Goal: Transaction & Acquisition: Subscribe to service/newsletter

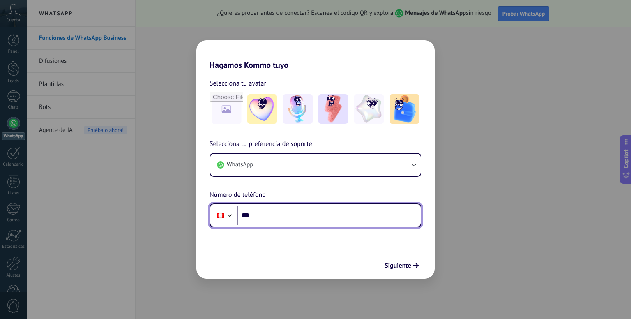
click at [276, 211] on input "***" at bounding box center [328, 215] width 183 height 19
type input "**********"
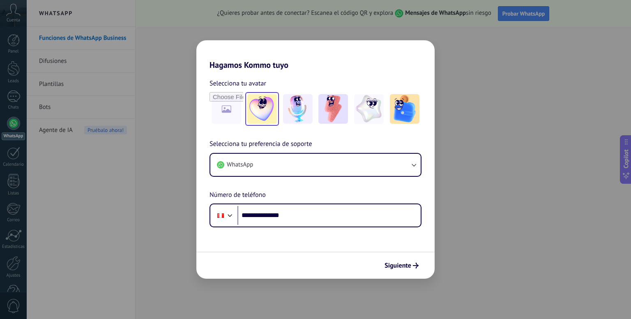
click at [262, 104] on img at bounding box center [262, 109] width 30 height 30
click at [322, 102] on img at bounding box center [333, 109] width 30 height 30
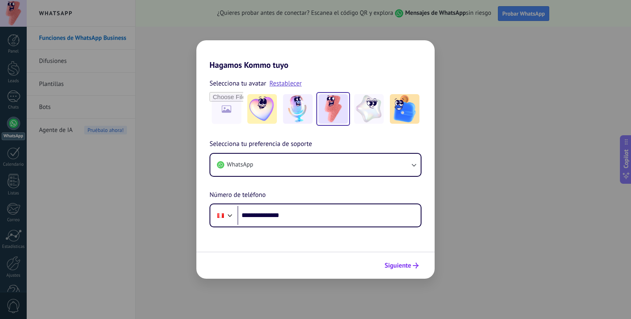
click at [404, 271] on button "Siguiente" at bounding box center [401, 265] width 41 height 14
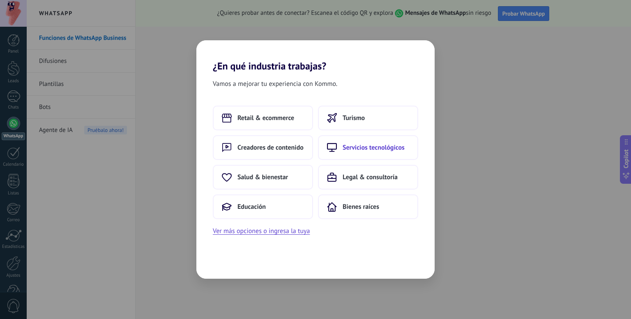
click at [371, 149] on span "Servicios tecnológicos" at bounding box center [373, 147] width 62 height 8
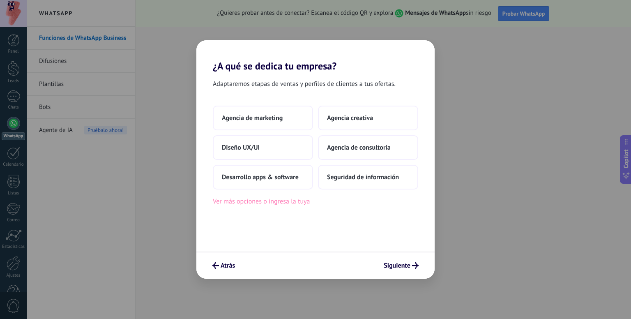
click at [295, 202] on button "Ver más opciones o ingresa la tuya" at bounding box center [261, 201] width 97 height 11
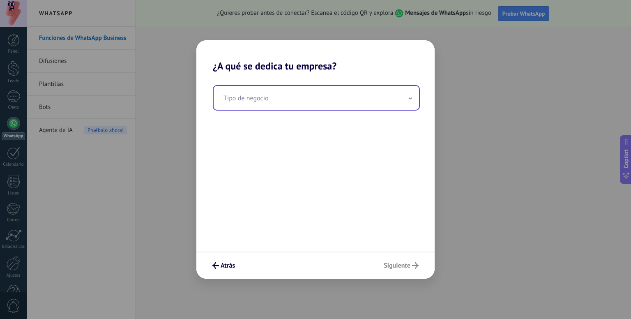
click at [272, 90] on input "text" at bounding box center [316, 98] width 205 height 24
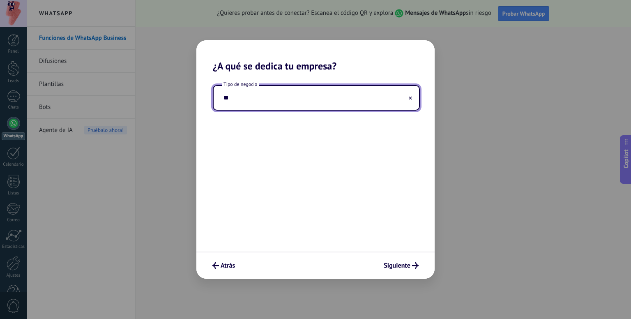
type input "*"
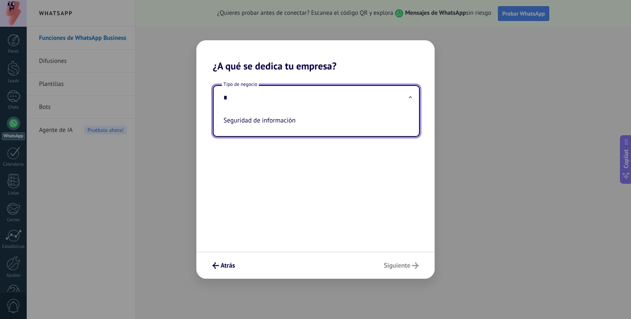
click at [276, 108] on input "*" at bounding box center [316, 98] width 205 height 24
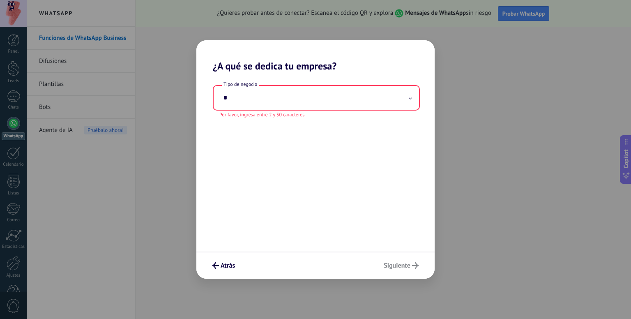
click at [279, 117] on span "Por favor, ingresa entre 2 y 50 caracteres." at bounding box center [262, 114] width 86 height 7
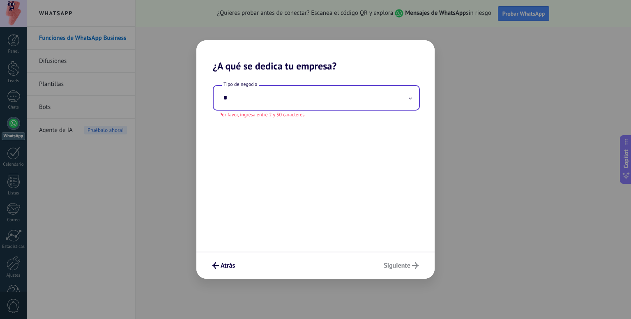
click at [278, 99] on input "*" at bounding box center [316, 98] width 205 height 24
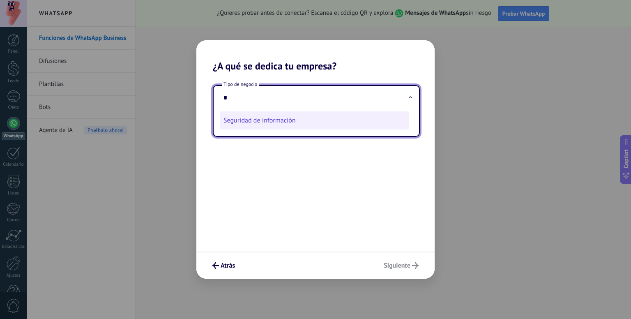
click at [269, 128] on li "Seguridad de información" at bounding box center [314, 120] width 189 height 18
type input "**********"
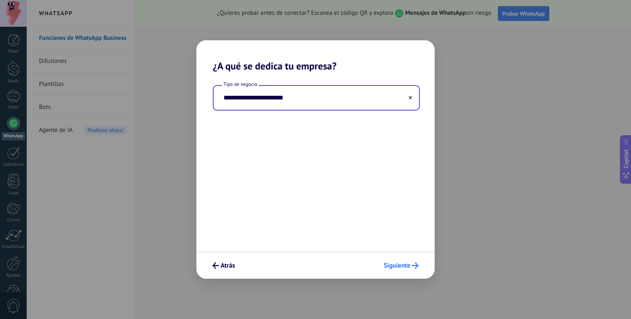
click at [399, 263] on span "Siguiente" at bounding box center [396, 265] width 27 height 6
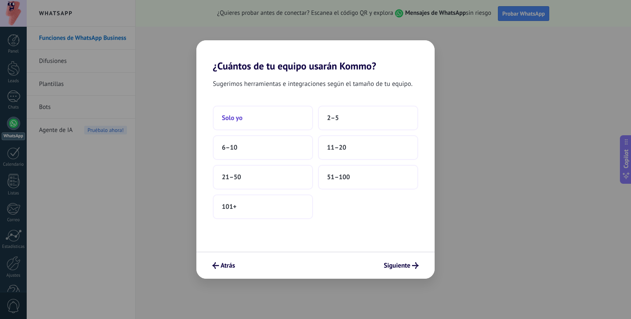
click at [266, 120] on button "Solo yo" at bounding box center [263, 118] width 100 height 25
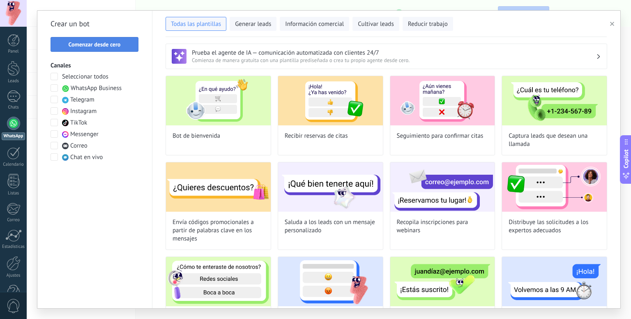
click at [103, 48] on button "Comenzar desde cero" at bounding box center [95, 44] width 88 height 15
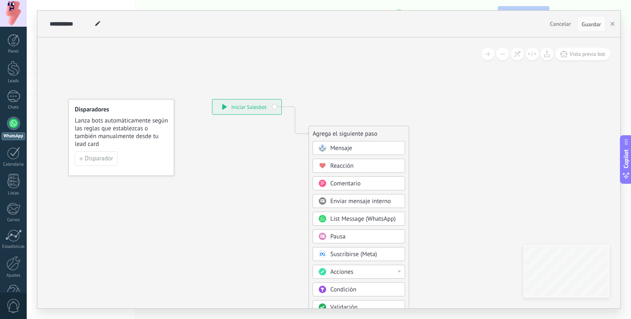
click at [246, 108] on div "**********" at bounding box center [246, 106] width 69 height 15
click at [94, 156] on span "Disparador" at bounding box center [99, 159] width 28 height 6
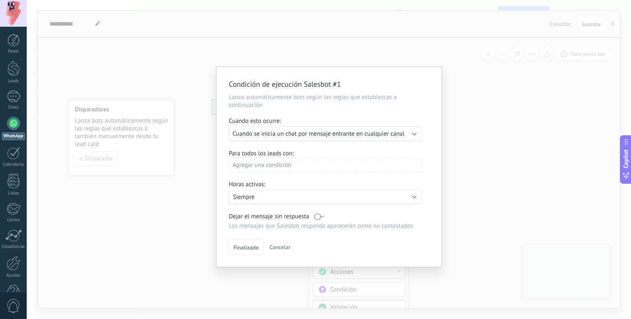
click at [156, 128] on div "Condición de ejecución Salesbot #1 Lanza automáticamente bots según las reglas …" at bounding box center [329, 159] width 604 height 319
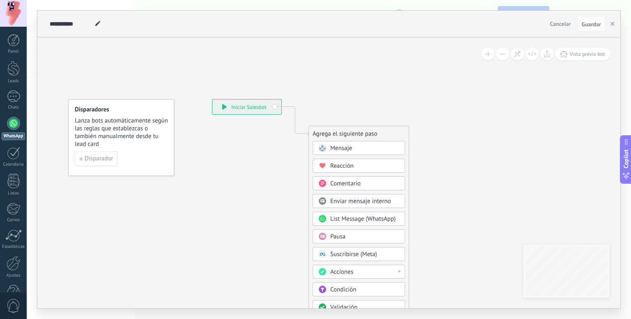
click at [354, 145] on div "Mensaje" at bounding box center [364, 148] width 69 height 8
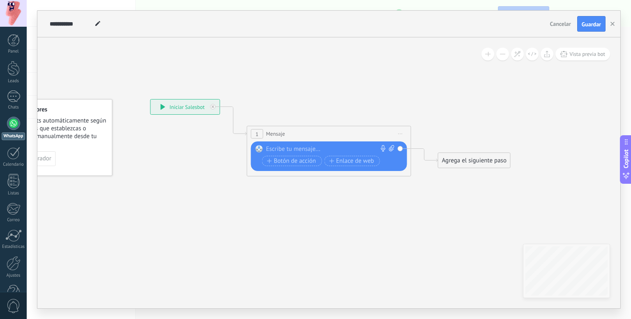
click at [289, 150] on div at bounding box center [327, 149] width 122 height 8
click at [311, 149] on div at bounding box center [327, 149] width 122 height 8
click at [331, 124] on icon at bounding box center [316, 137] width 743 height 487
click at [355, 149] on div "**********" at bounding box center [330, 149] width 129 height 8
click at [385, 177] on icon at bounding box center [316, 137] width 743 height 487
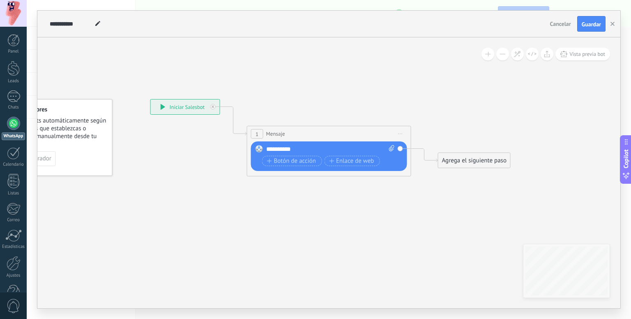
click at [462, 163] on div "Agrega el siguiente paso" at bounding box center [474, 161] width 72 height 14
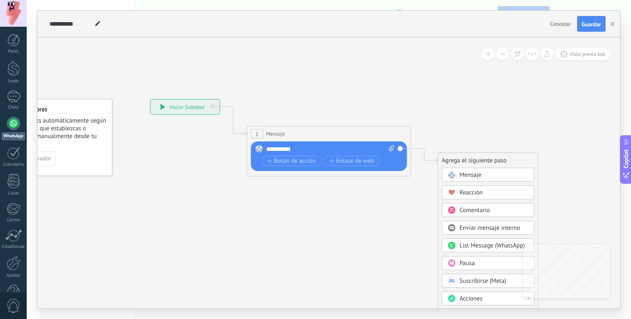
click at [335, 147] on div "**********" at bounding box center [330, 149] width 129 height 8
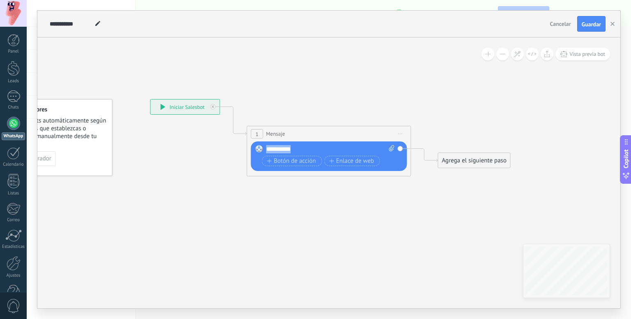
click at [335, 147] on div "**********" at bounding box center [330, 149] width 129 height 8
click at [494, 162] on div "Agrega el siguiente paso" at bounding box center [474, 161] width 72 height 14
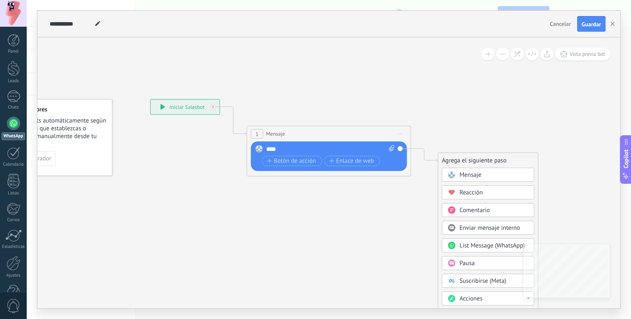
click at [484, 172] on div "Mensaje" at bounding box center [493, 175] width 69 height 8
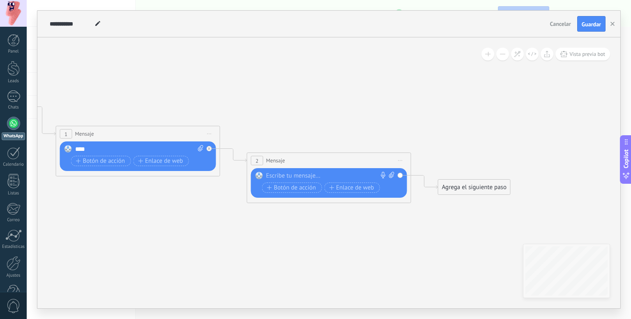
click at [310, 173] on div at bounding box center [327, 176] width 122 height 8
click at [245, 214] on icon at bounding box center [221, 151] width 934 height 514
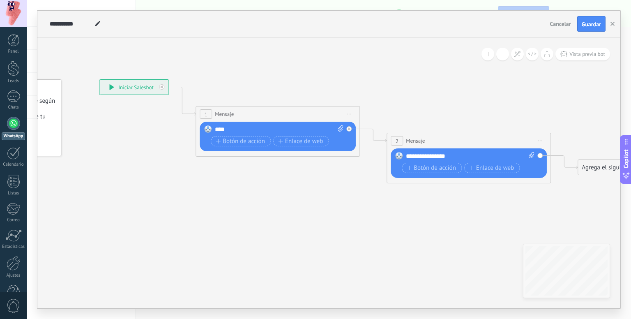
click at [143, 83] on div "**********" at bounding box center [133, 87] width 69 height 15
click at [50, 115] on span "Lanza bots automáticamente según las reglas que establezcas o también manualmen…" at bounding box center [9, 112] width 94 height 31
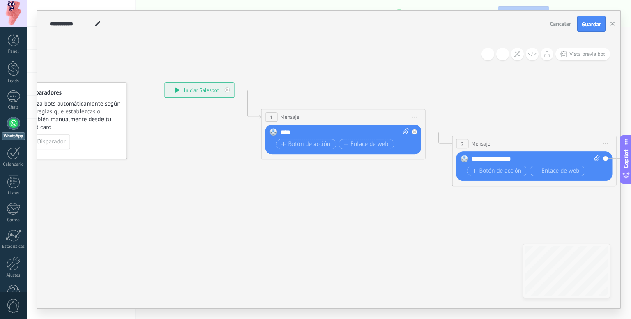
drag, startPoint x: 87, startPoint y: 127, endPoint x: 154, endPoint y: 130, distance: 67.4
click at [154, 130] on icon at bounding box center [426, 134] width 934 height 514
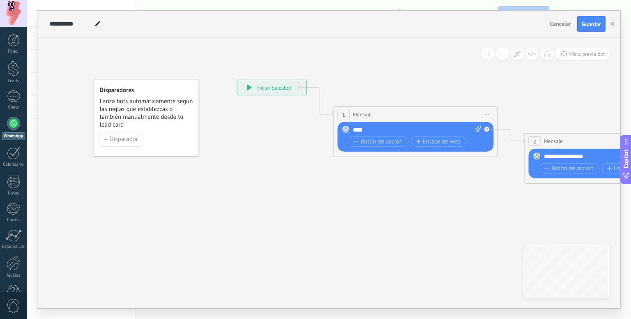
drag, startPoint x: 173, startPoint y: 132, endPoint x: 236, endPoint y: 129, distance: 63.3
click at [236, 129] on icon at bounding box center [499, 131] width 934 height 514
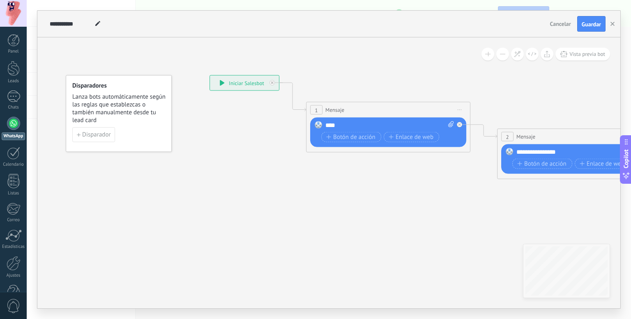
drag, startPoint x: 244, startPoint y: 154, endPoint x: 174, endPoint y: 145, distance: 71.1
click at [174, 145] on icon at bounding box center [471, 127] width 934 height 514
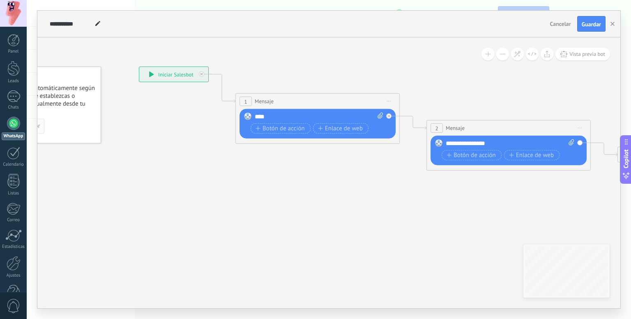
click at [41, 128] on button "Disparador" at bounding box center [23, 126] width 43 height 15
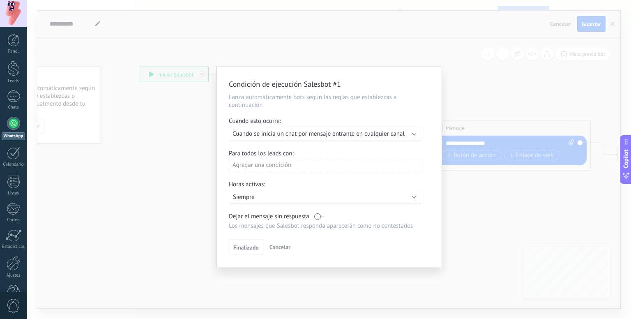
click at [287, 136] on span "Cuando se inicia un chat por mensaje entrante en cualquier canal" at bounding box center [318, 134] width 172 height 8
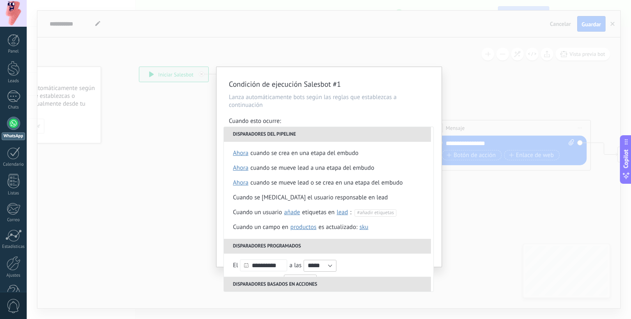
click at [301, 125] on div "Cuando esto ocurre:" at bounding box center [329, 121] width 200 height 9
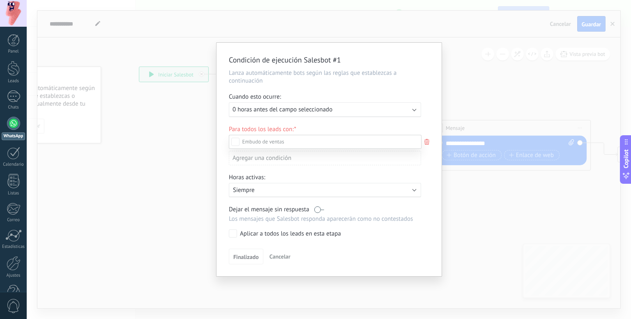
click at [274, 258] on div "Incoming leads Contacto inicial Negociación Debate contractual Discusión de con…" at bounding box center [325, 226] width 193 height 183
click at [280, 256] on span "Cancelar" at bounding box center [279, 256] width 21 height 7
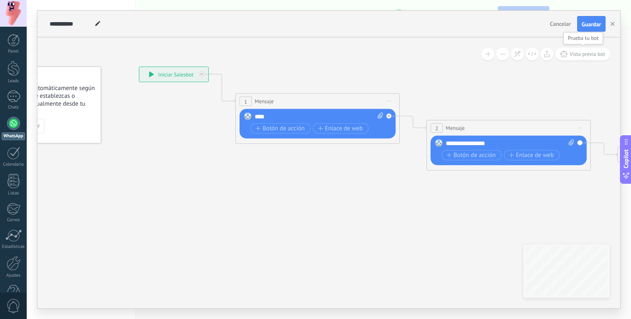
click at [591, 56] on span "Vista previa bot" at bounding box center [587, 54] width 36 height 7
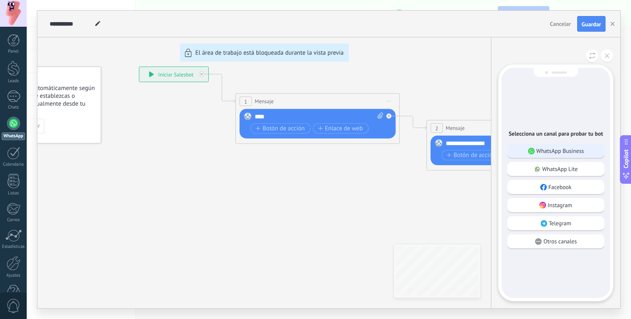
click at [553, 153] on p "WhatsApp Business" at bounding box center [560, 150] width 48 height 7
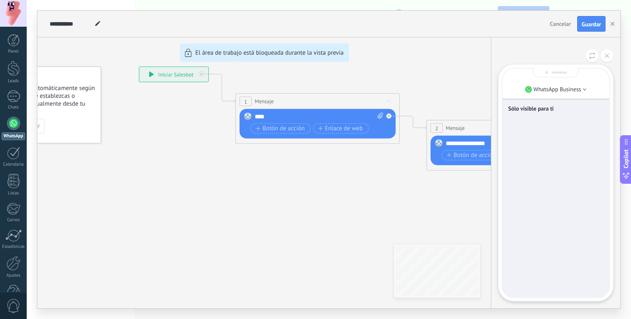
click at [533, 126] on div "Sólo visible para ti" at bounding box center [555, 183] width 107 height 228
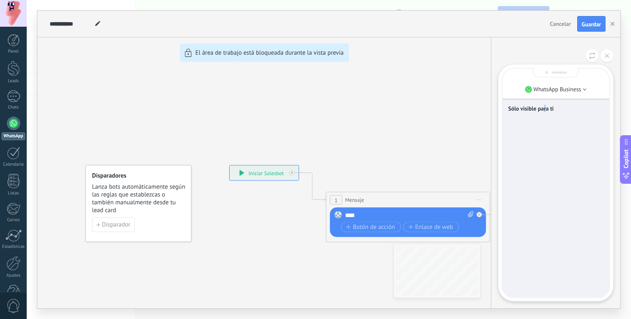
drag, startPoint x: 545, startPoint y: 266, endPoint x: 544, endPoint y: 221, distance: 44.8
click at [544, 224] on div "Sólo visible para ti" at bounding box center [555, 183] width 107 height 228
drag, startPoint x: 549, startPoint y: 207, endPoint x: 547, endPoint y: 221, distance: 14.0
click at [549, 219] on div "Sólo visible para ti" at bounding box center [555, 183] width 107 height 228
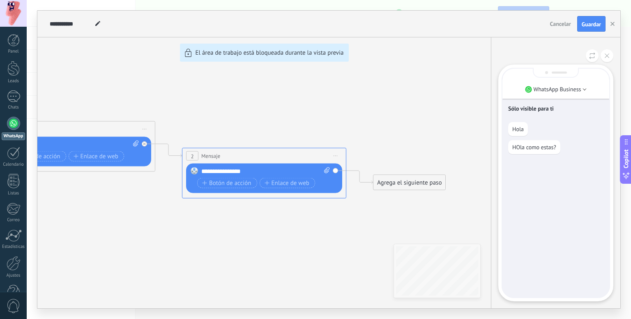
click at [400, 186] on div "**********" at bounding box center [328, 159] width 583 height 297
click at [403, 181] on div "**********" at bounding box center [328, 159] width 583 height 297
click at [429, 179] on div "**********" at bounding box center [328, 159] width 583 height 297
click at [607, 55] on icon at bounding box center [606, 55] width 5 height 5
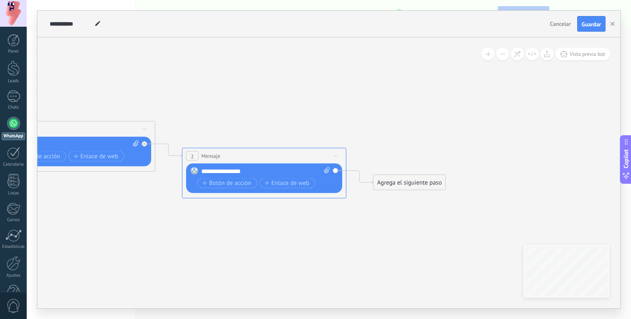
click at [405, 183] on div "**********" at bounding box center [328, 159] width 583 height 297
click at [393, 184] on div "Agrega el siguiente paso" at bounding box center [409, 183] width 72 height 14
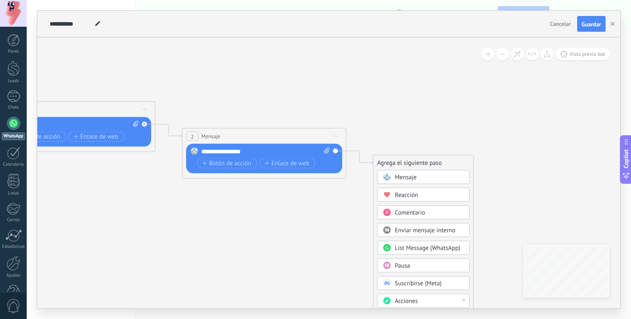
click at [446, 230] on span "Enviar mensaje interno" at bounding box center [425, 230] width 61 height 8
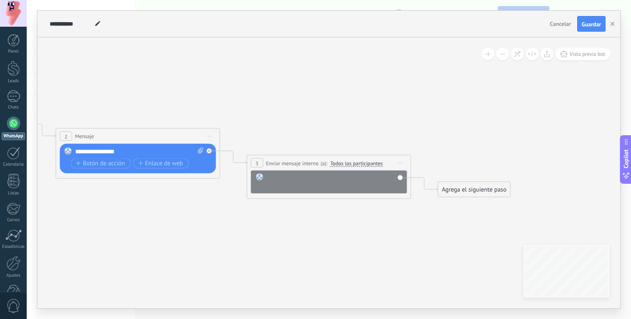
click at [317, 178] on div at bounding box center [334, 181] width 136 height 16
click at [401, 80] on icon at bounding box center [125, 136] width 1125 height 534
click at [585, 23] on span "Guardar" at bounding box center [590, 24] width 19 height 6
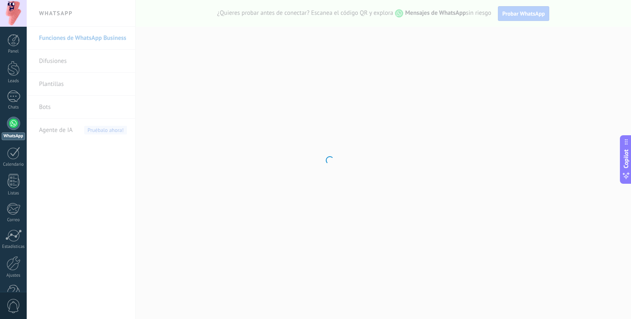
scroll to position [23, 0]
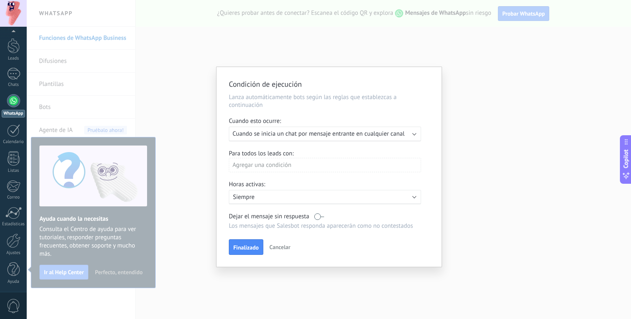
click at [260, 98] on p "Lanza automáticamente bots según las reglas que establezcas a continuación" at bounding box center [329, 101] width 200 height 16
click at [258, 132] on span "Cuando se inicia un chat por mensaje entrante en cualquier canal" at bounding box center [318, 134] width 172 height 8
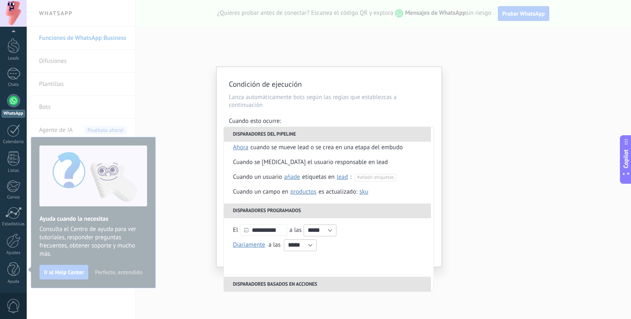
scroll to position [0, 0]
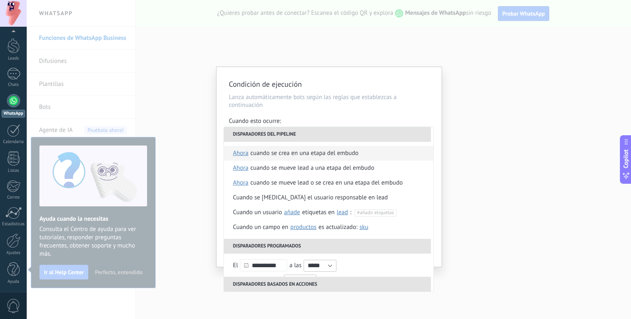
click at [281, 157] on div "Cuando se crea en una etapa del embudo" at bounding box center [304, 153] width 108 height 15
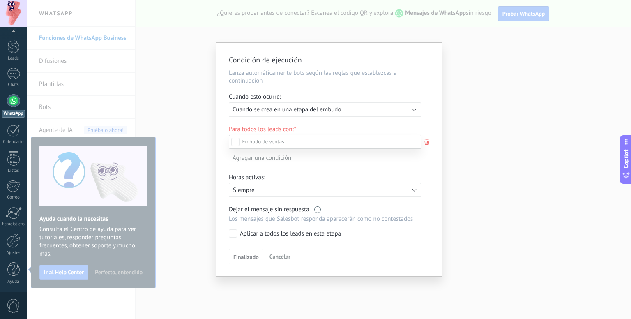
click at [244, 257] on div "Incoming leads Contacto inicial Negociación Debate contractual Discusión de con…" at bounding box center [325, 226] width 193 height 183
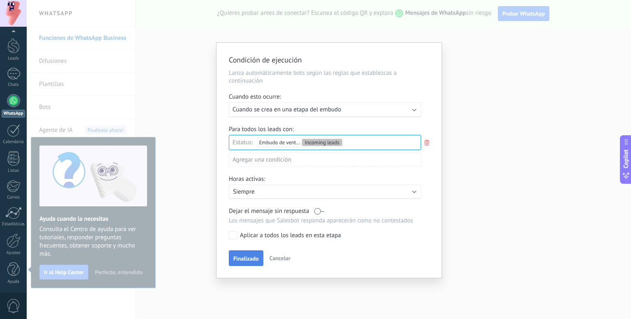
click at [242, 255] on span "Finalizado" at bounding box center [245, 258] width 25 height 6
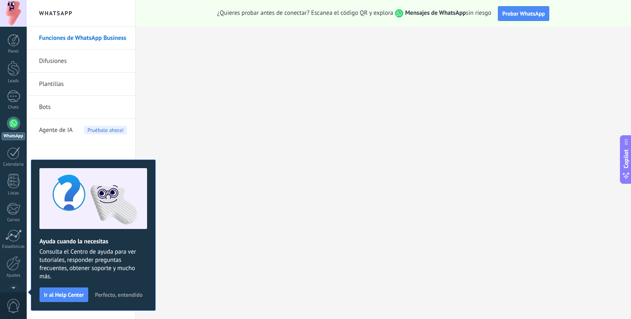
click at [103, 293] on span "Perfecto, entendido" at bounding box center [119, 295] width 48 height 6
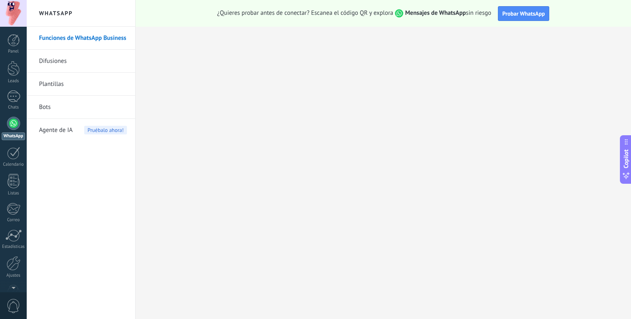
click at [15, 125] on div at bounding box center [13, 123] width 13 height 13
click at [42, 104] on link "Bots" at bounding box center [83, 107] width 88 height 23
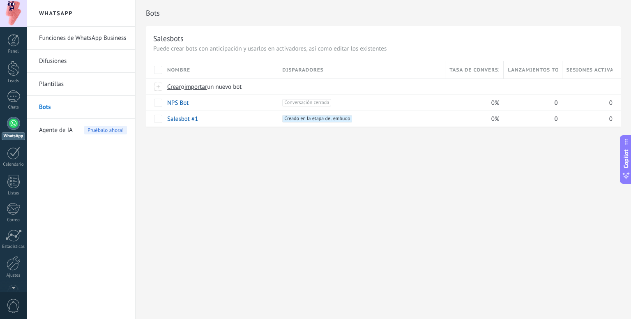
click at [581, 71] on span "Sesiones activas" at bounding box center [589, 70] width 46 height 8
click at [301, 118] on span "Creado en la etapa del embudo +0" at bounding box center [317, 118] width 70 height 7
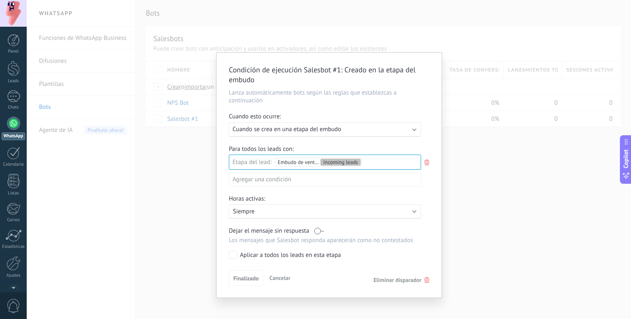
click at [425, 160] on icon at bounding box center [426, 162] width 9 height 10
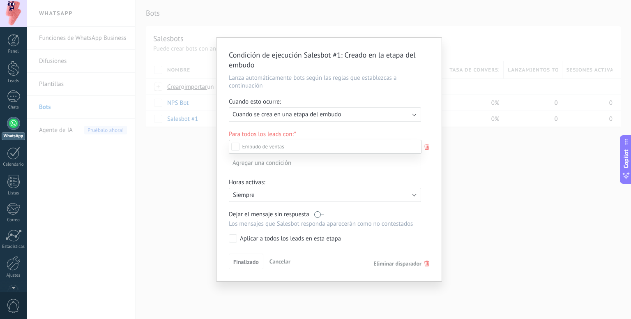
click at [425, 147] on div at bounding box center [329, 159] width 604 height 319
click at [237, 262] on span "Finalizado" at bounding box center [245, 262] width 25 height 6
click at [0, 0] on div "Incoming leads Contacto inicial Negociación Debate contractual Discusión de con…" at bounding box center [0, 0] width 0 height 0
click at [241, 262] on div "Incoming leads Contacto inicial Negociación Debate contractual Discusión de con…" at bounding box center [325, 229] width 193 height 178
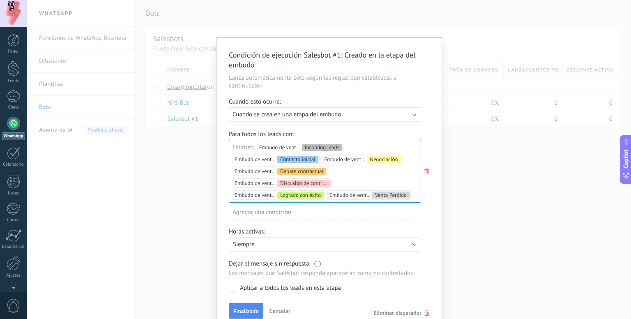
click at [238, 310] on span "Finalizado" at bounding box center [245, 311] width 25 height 6
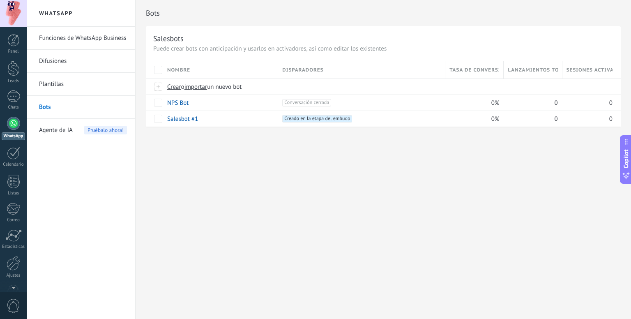
click at [56, 131] on span "Agente de IA" at bounding box center [56, 130] width 34 height 23
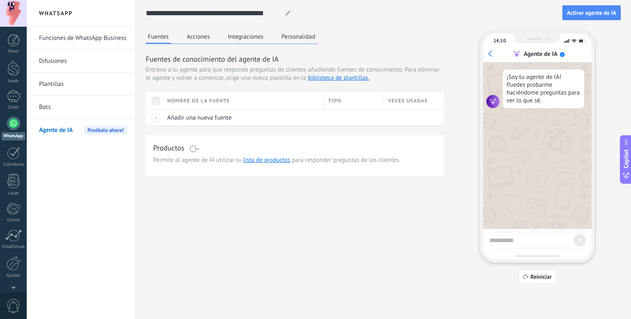
click at [61, 82] on link "Plantillas" at bounding box center [83, 84] width 88 height 23
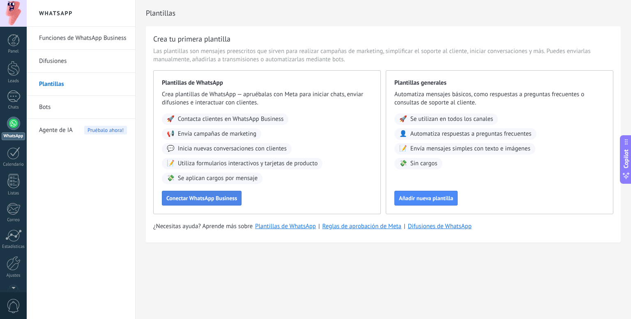
click at [209, 200] on span "Conectar WhatsApp Business" at bounding box center [201, 198] width 71 height 6
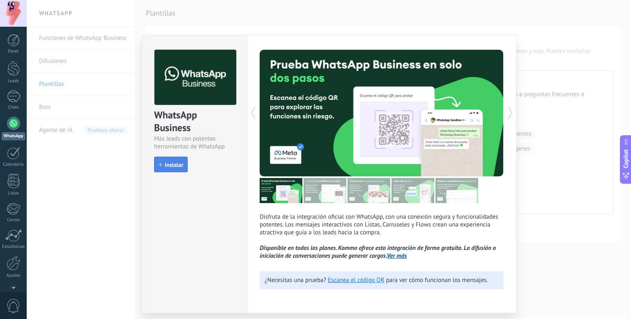
click at [172, 167] on span "Instalar" at bounding box center [174, 165] width 18 height 6
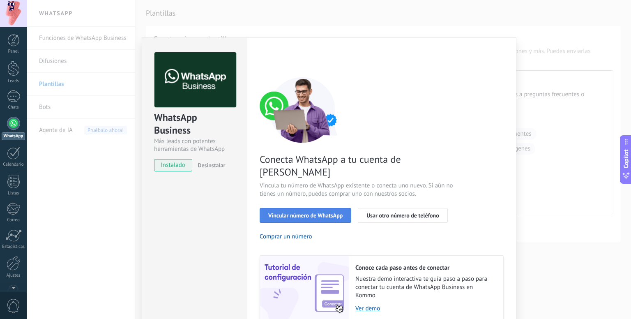
click at [318, 212] on span "Vincular número de WhatsApp" at bounding box center [305, 215] width 74 height 6
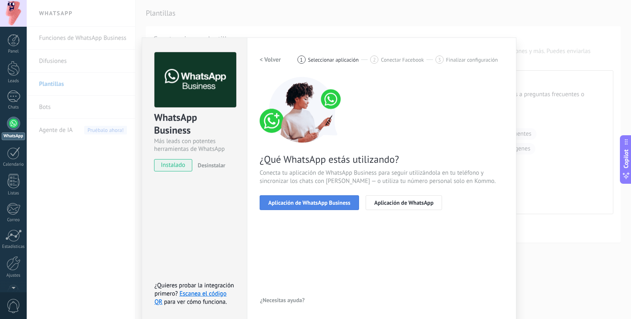
click at [334, 202] on span "Aplicación de WhatsApp Business" at bounding box center [309, 203] width 82 height 6
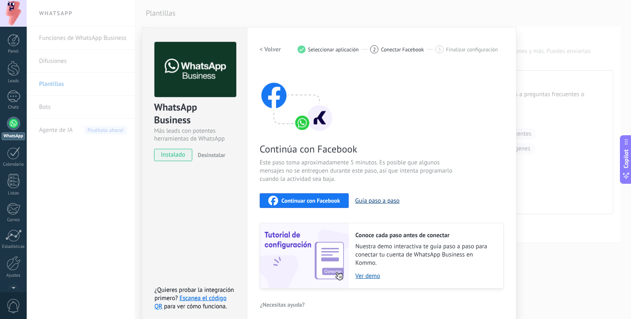
scroll to position [16, 0]
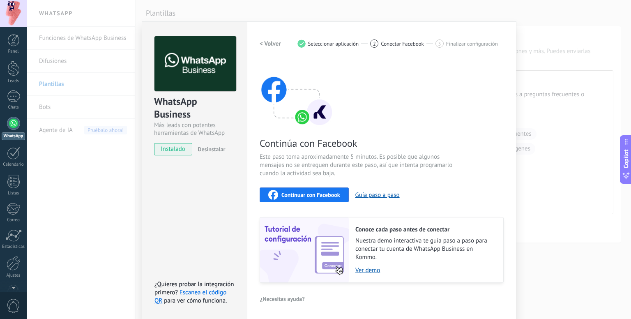
click at [326, 197] on span "Continuar con Facebook" at bounding box center [310, 195] width 59 height 6
click at [103, 167] on div "WhatsApp Business Más leads con potentes herramientas de WhatsApp instalado Des…" at bounding box center [329, 159] width 604 height 319
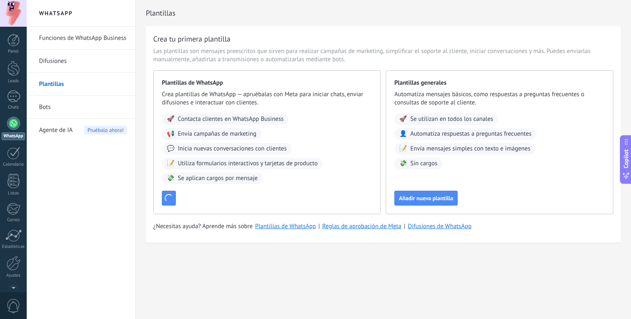
scroll to position [0, 0]
click at [200, 193] on button "Conectar WhatsApp Business" at bounding box center [202, 198] width 80 height 15
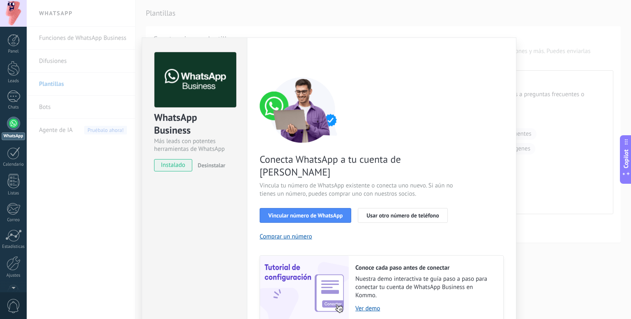
click at [562, 108] on div "WhatsApp Business Más leads con potentes herramientas de WhatsApp instalado Des…" at bounding box center [329, 159] width 604 height 319
